Goal: Book appointment/travel/reservation

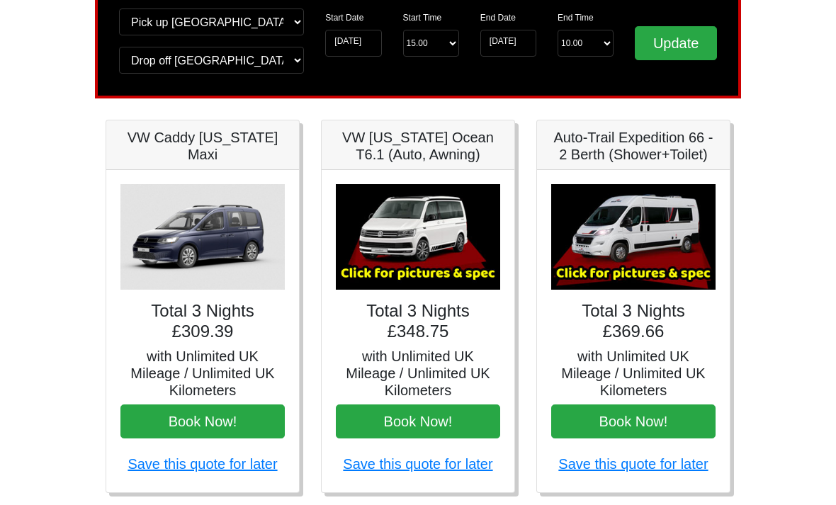
scroll to position [131, 0]
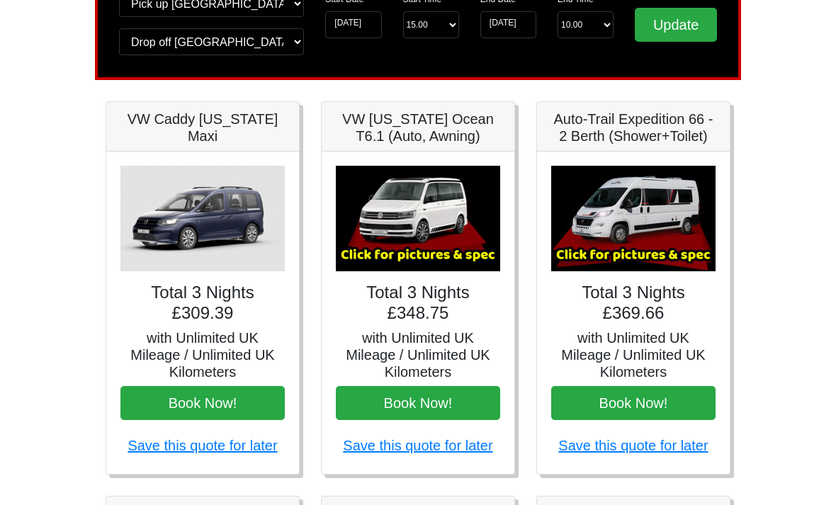
click at [645, 242] on img at bounding box center [633, 220] width 164 height 106
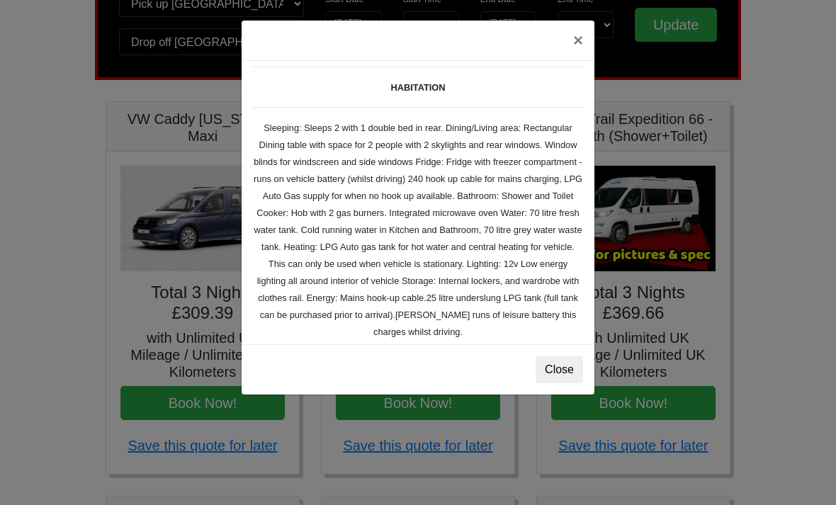
scroll to position [189, 0]
click at [557, 373] on button "Close" at bounding box center [559, 369] width 47 height 27
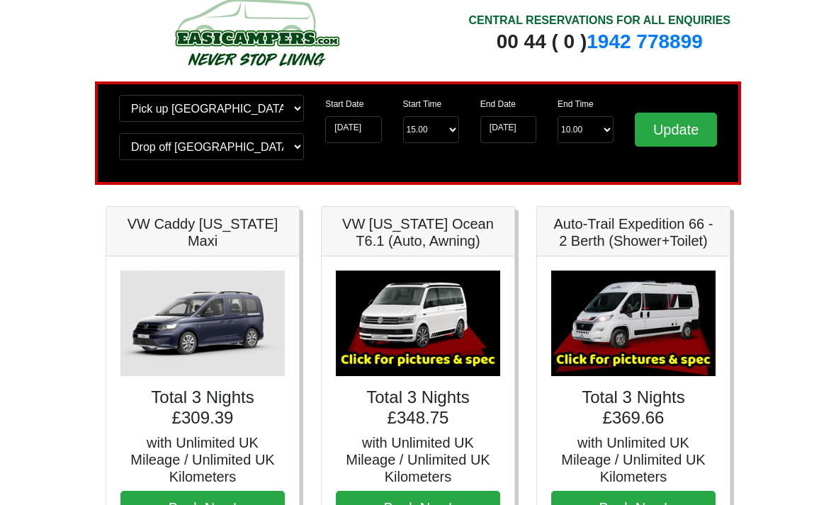
scroll to position [29, 0]
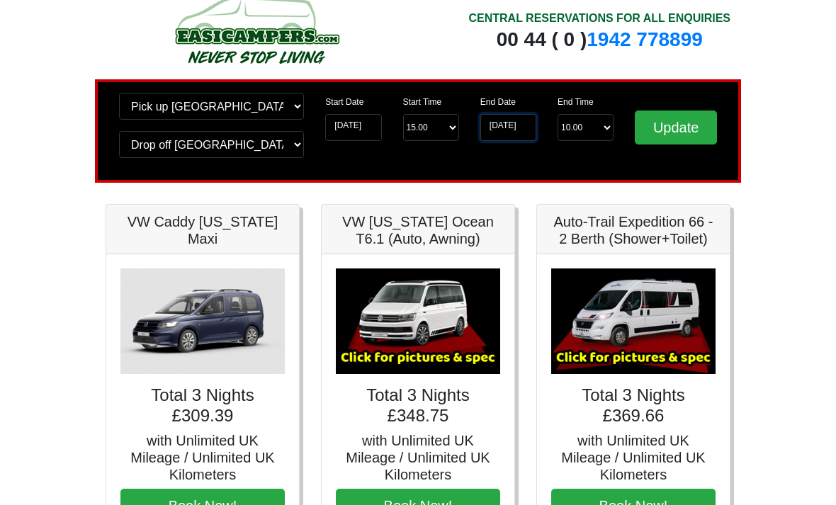
click at [505, 123] on input "[DATE]" at bounding box center [508, 127] width 56 height 27
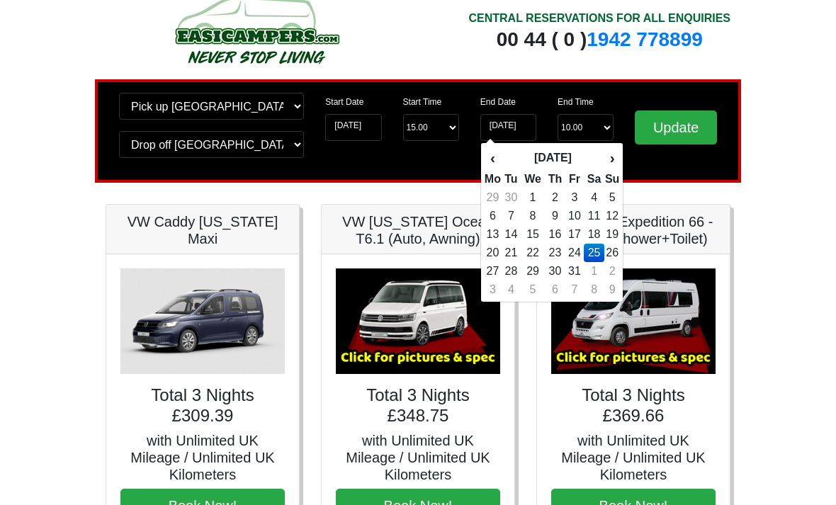
click at [562, 244] on td "23" at bounding box center [555, 253] width 21 height 18
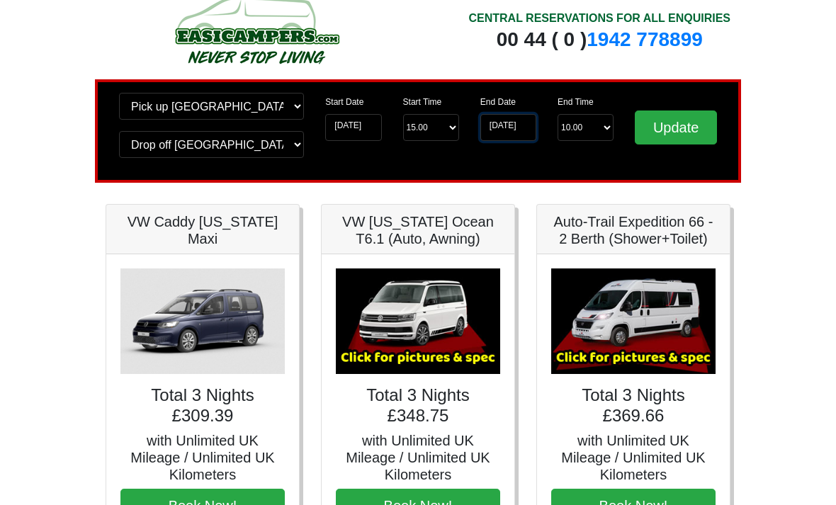
click at [501, 118] on input "23-10-2025" at bounding box center [508, 127] width 56 height 27
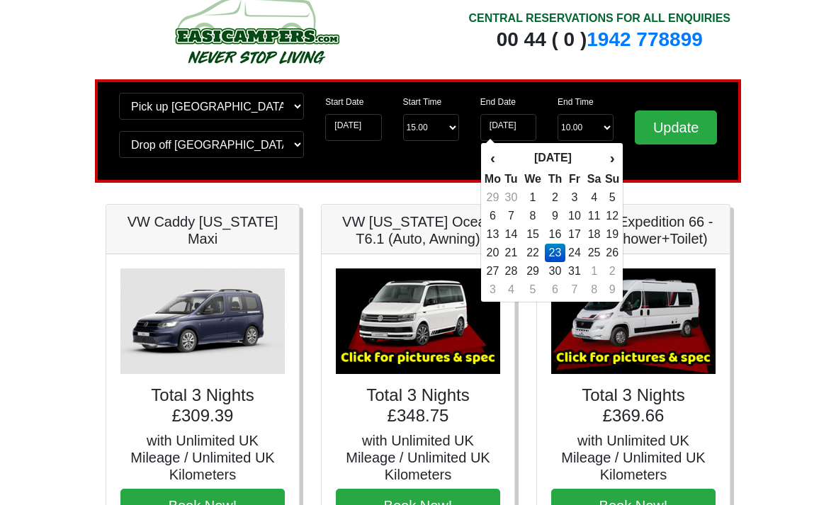
click at [563, 244] on td "23" at bounding box center [555, 253] width 21 height 18
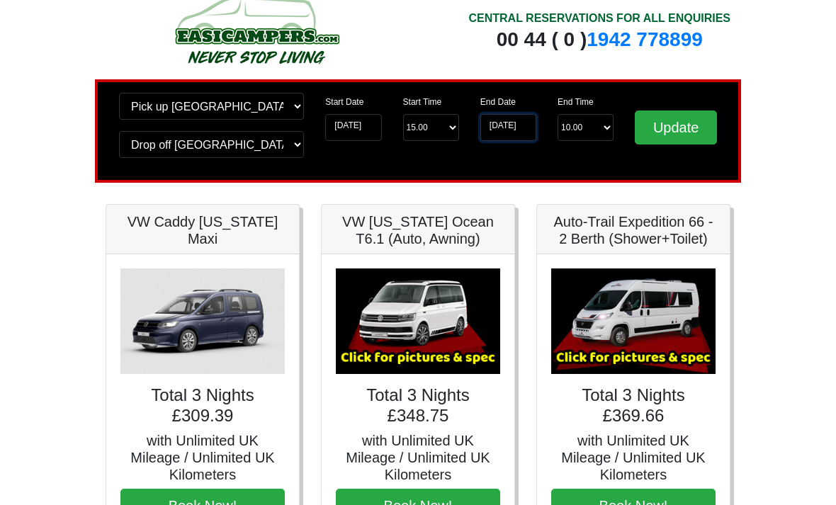
click at [509, 123] on input "23-10-2025" at bounding box center [508, 127] width 56 height 27
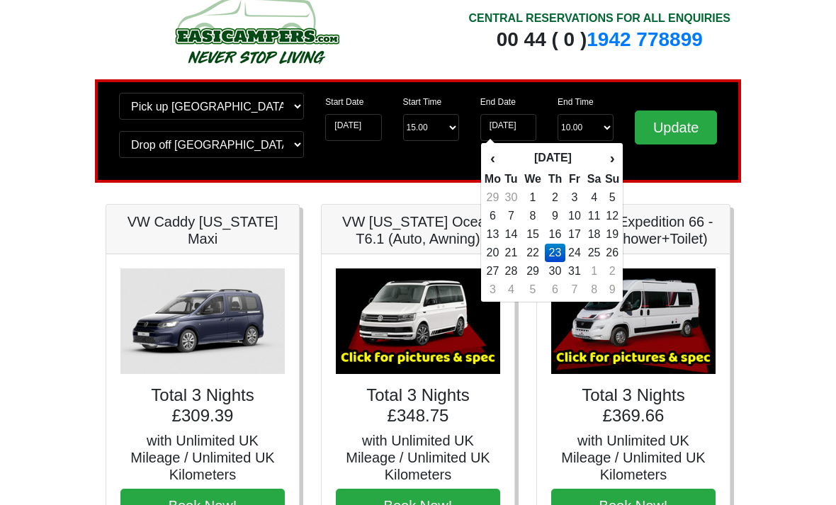
click at [568, 244] on td "24" at bounding box center [574, 253] width 19 height 18
type input "24-10-2025"
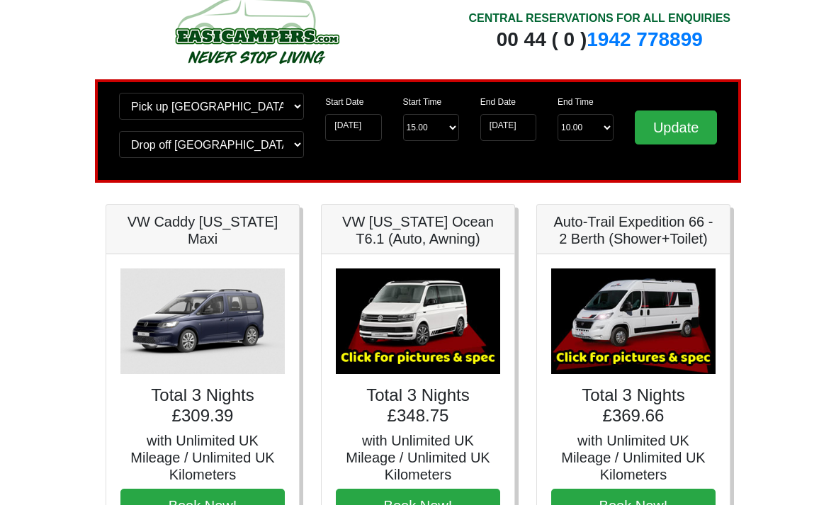
click at [669, 124] on input "Update" at bounding box center [676, 128] width 82 height 34
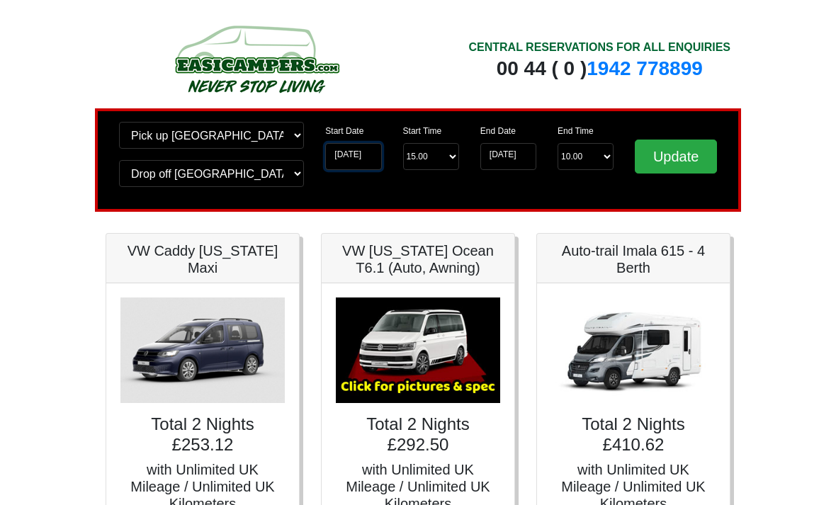
click at [346, 144] on input "[DATE]" at bounding box center [353, 156] width 56 height 27
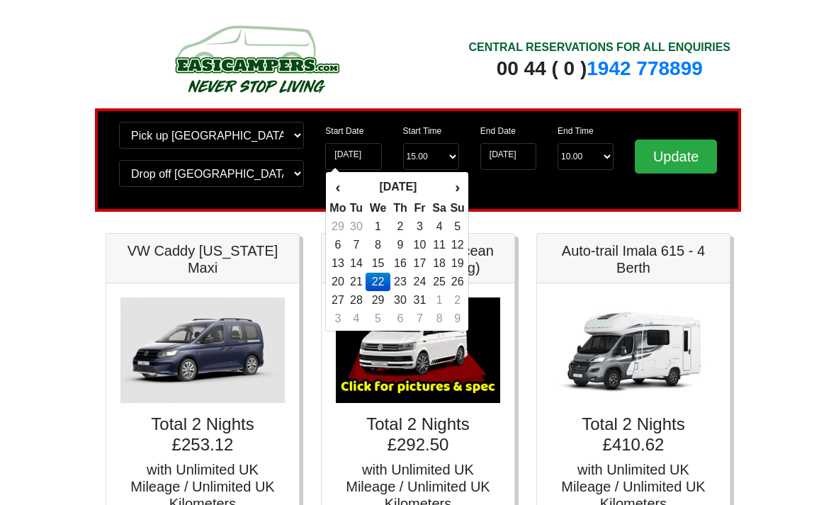
click at [395, 278] on td "23" at bounding box center [400, 282] width 21 height 18
type input "23-10-2025"
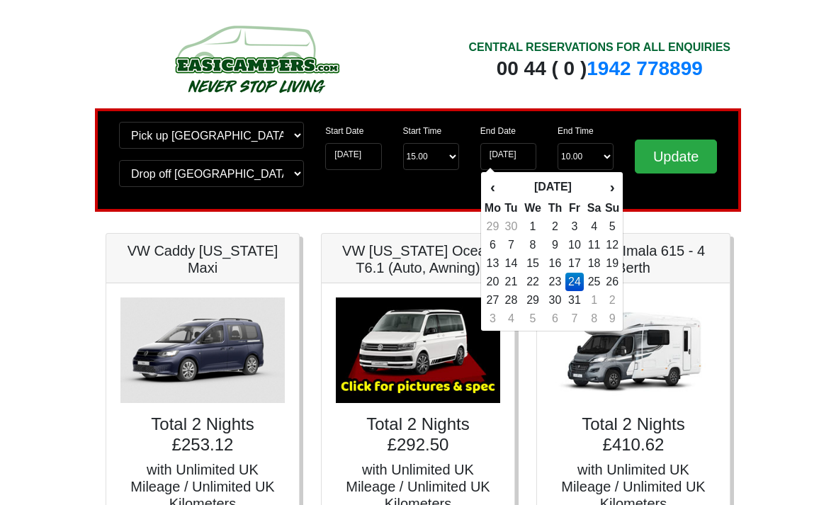
click at [587, 278] on td "25" at bounding box center [594, 282] width 21 height 18
type input "[DATE]"
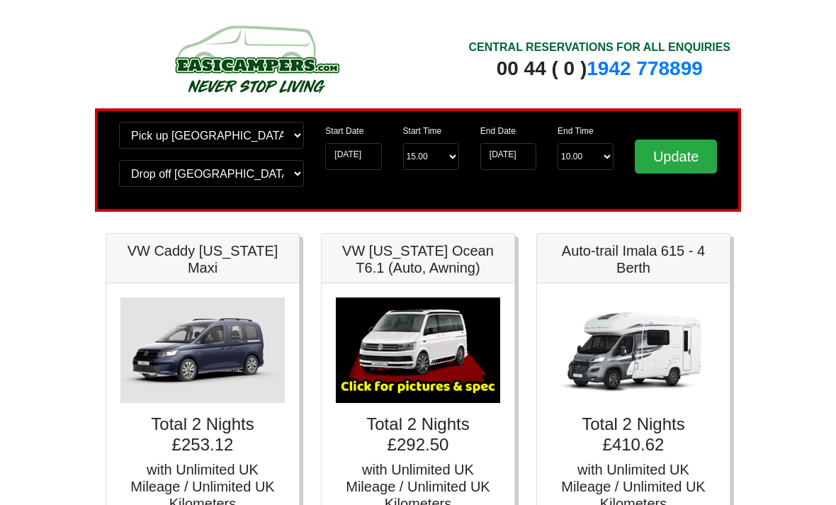
click at [674, 156] on input "Update" at bounding box center [676, 157] width 82 height 34
click at [683, 157] on input "Update" at bounding box center [676, 157] width 82 height 34
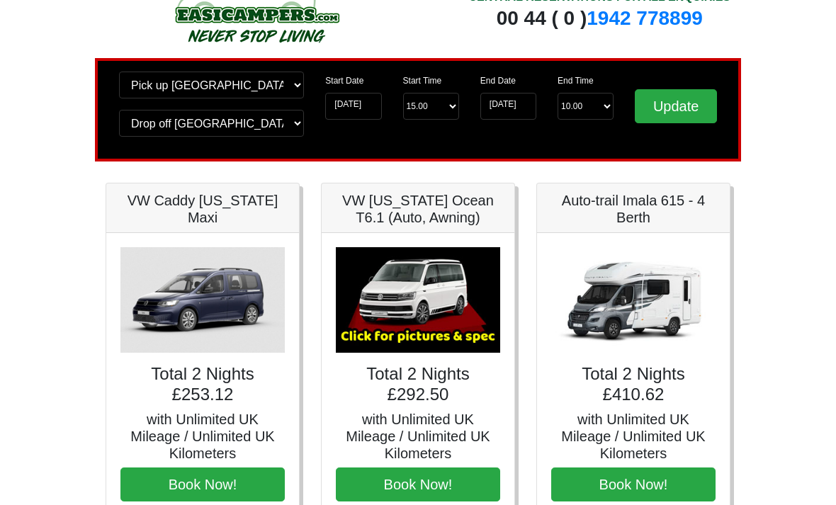
scroll to position [50, 0]
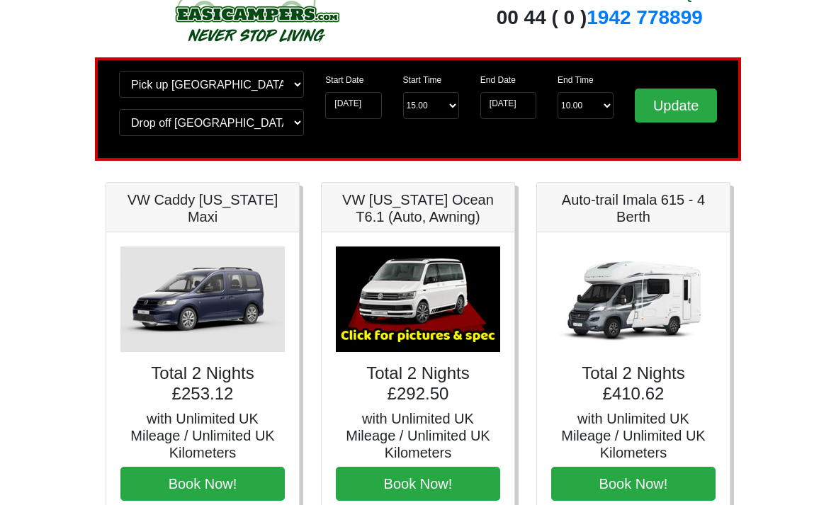
click at [677, 95] on input "Update" at bounding box center [676, 106] width 82 height 34
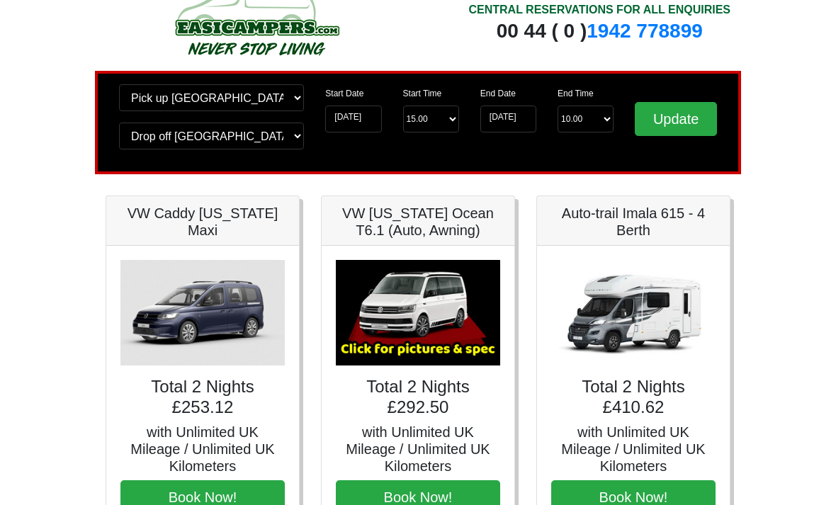
scroll to position [30, 0]
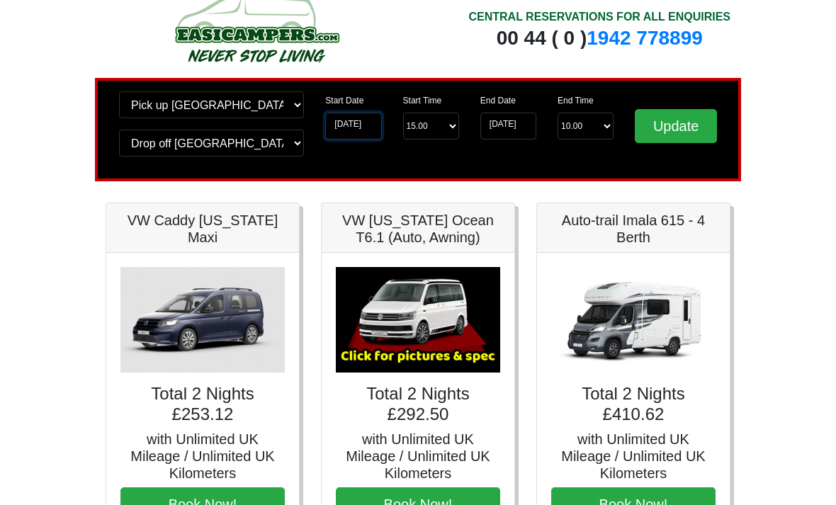
click at [346, 121] on input "[DATE]" at bounding box center [353, 126] width 56 height 27
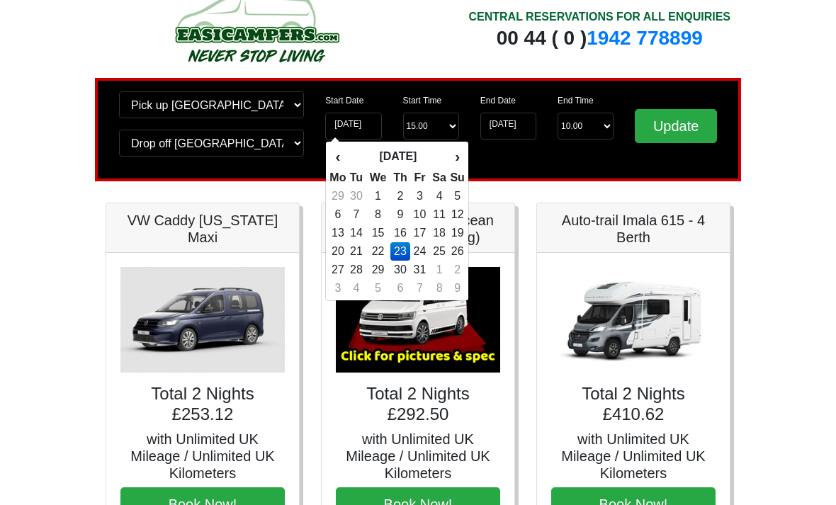
click at [379, 249] on td "22" at bounding box center [378, 251] width 24 height 18
type input "[DATE]"
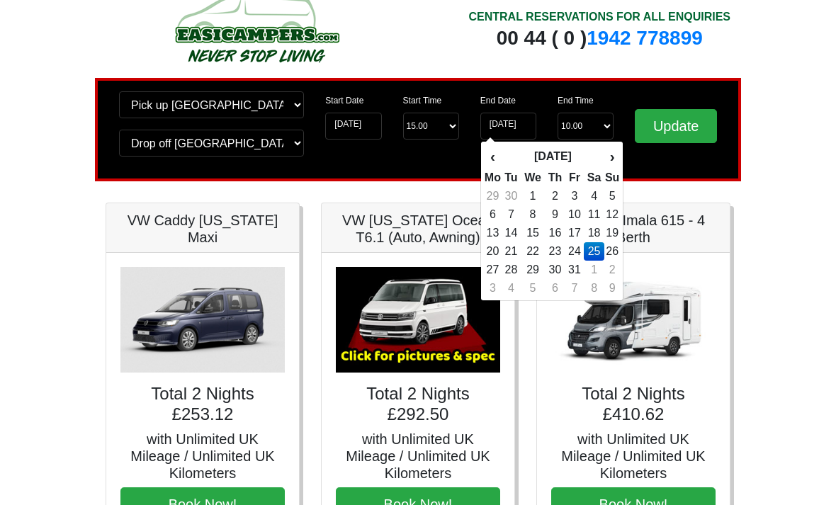
click at [672, 115] on input "Update" at bounding box center [676, 126] width 82 height 34
